Goal: Task Accomplishment & Management: Use online tool/utility

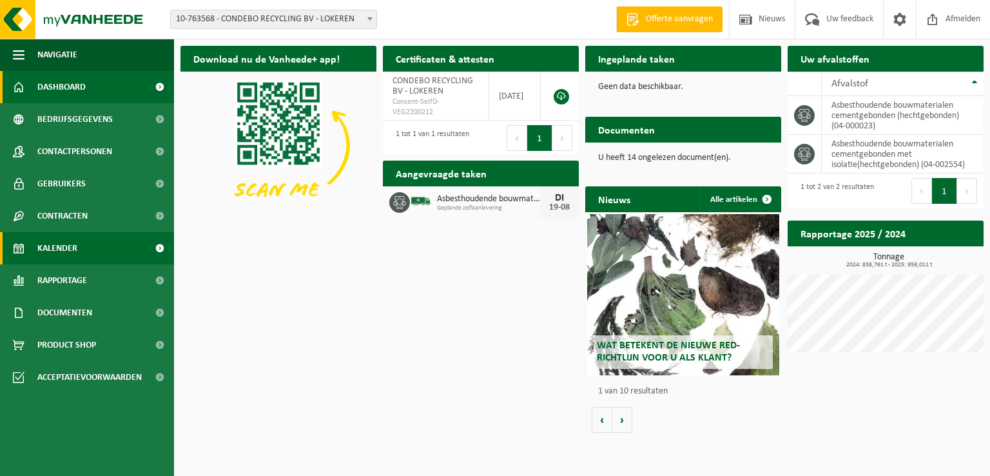
click at [59, 239] on span "Kalender" at bounding box center [57, 248] width 40 height 32
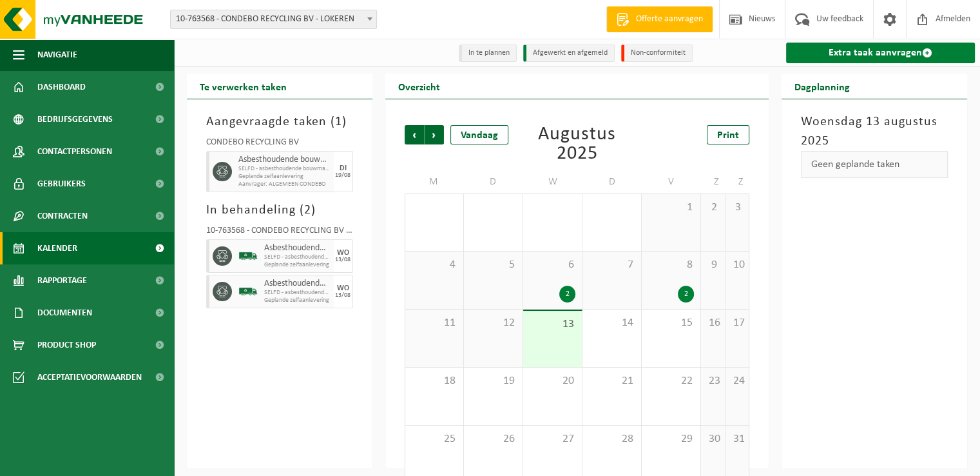
click at [920, 56] on link "Extra taak aanvragen" at bounding box center [880, 53] width 189 height 21
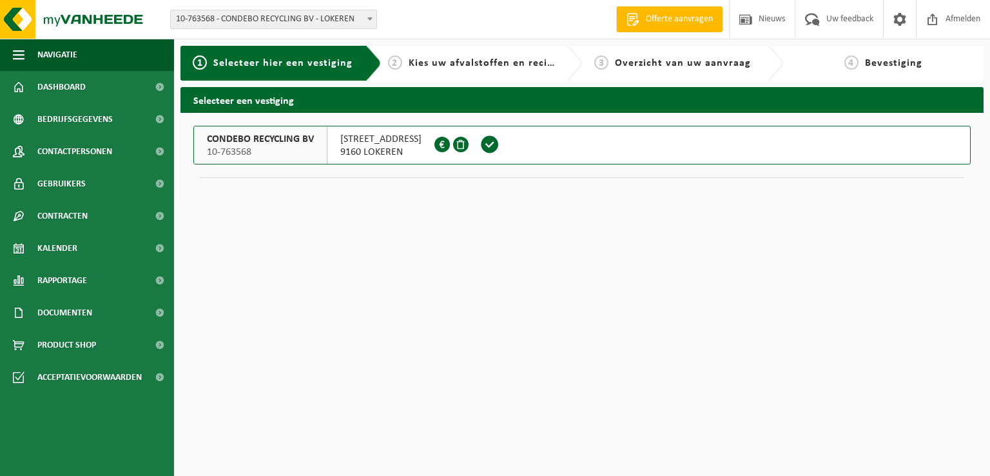
click at [495, 146] on span at bounding box center [489, 144] width 19 height 19
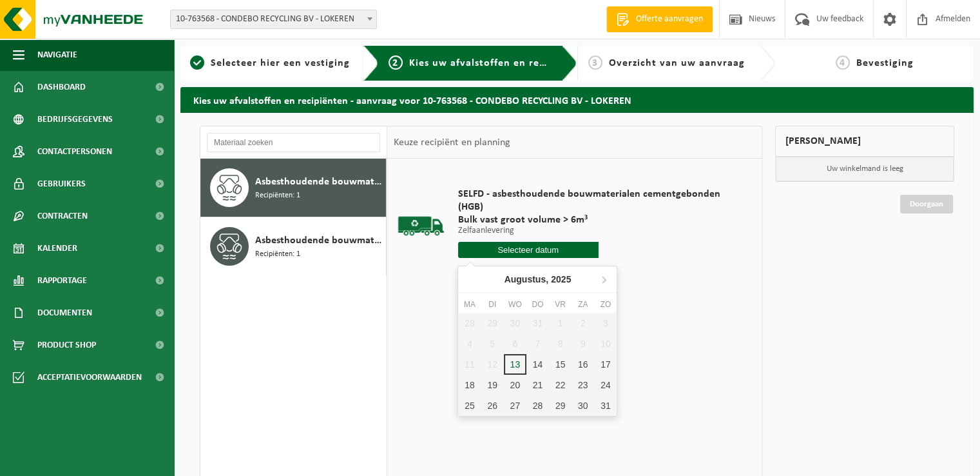
click at [569, 249] on input "text" at bounding box center [528, 250] width 141 height 16
click at [534, 360] on div "14" at bounding box center [538, 364] width 23 height 21
type input "Van [DATE]"
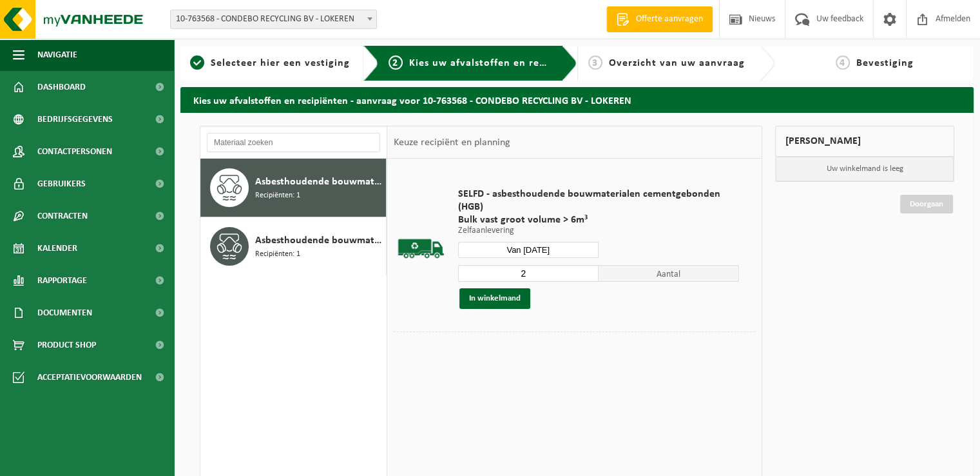
type input "2"
click at [589, 269] on input "2" at bounding box center [528, 273] width 141 height 17
